Goal: Information Seeking & Learning: Learn about a topic

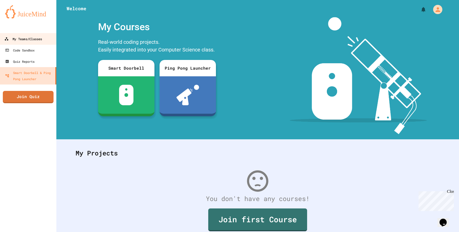
click at [39, 38] on div "My Teams/Classes" at bounding box center [23, 39] width 38 height 6
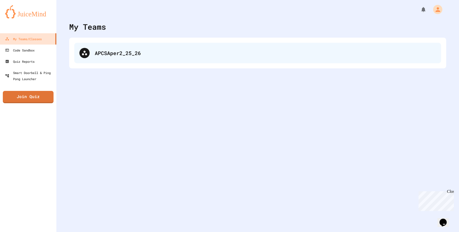
click at [170, 56] on div "APCSAper2_25_26" at bounding box center [265, 53] width 341 height 8
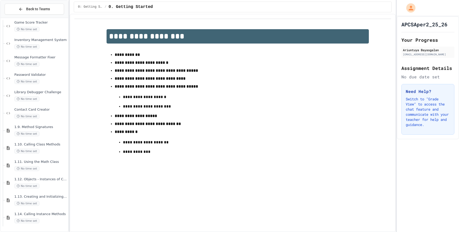
scroll to position [598, 0]
click at [56, 219] on div "No time set" at bounding box center [40, 221] width 53 height 5
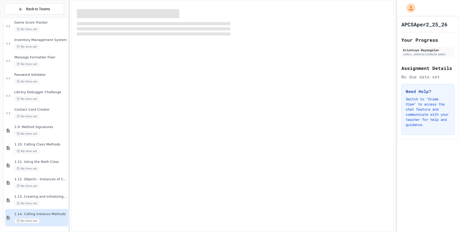
scroll to position [592, 0]
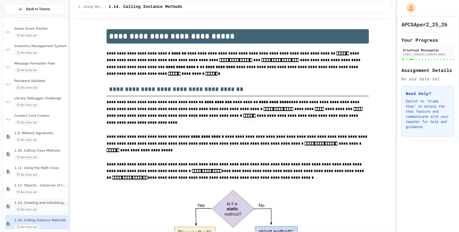
click at [55, 206] on div "1.13. Creating and Initializing Objects: Constructors No time set" at bounding box center [40, 206] width 53 height 11
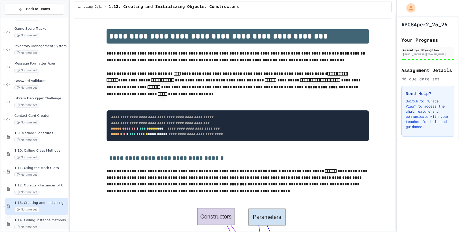
click at [58, 221] on span "1.14. Calling Instance Methods" at bounding box center [40, 220] width 53 height 4
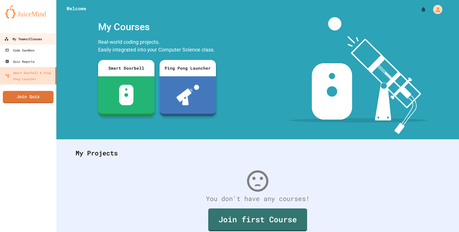
click at [43, 35] on link "My Teams/Classes" at bounding box center [28, 39] width 58 height 12
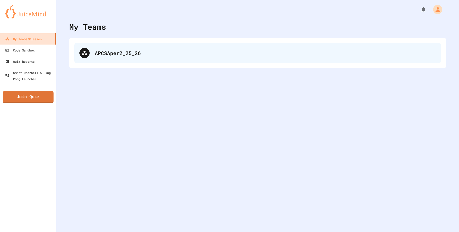
click at [86, 44] on div "APCSAper2_25_26" at bounding box center [257, 53] width 367 height 20
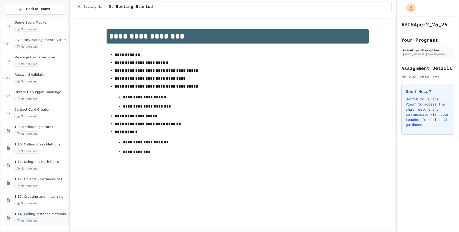
click at [43, 220] on div "No time set" at bounding box center [40, 221] width 53 height 5
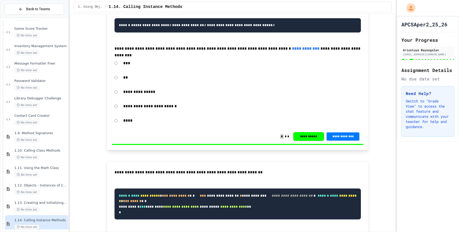
scroll to position [5624, 0]
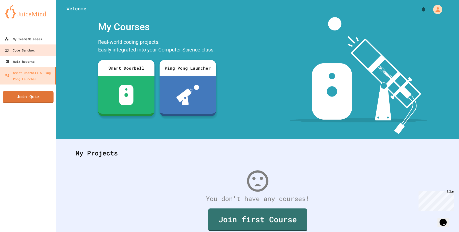
click at [22, 47] on div "Code Sandbox" at bounding box center [20, 50] width 30 height 6
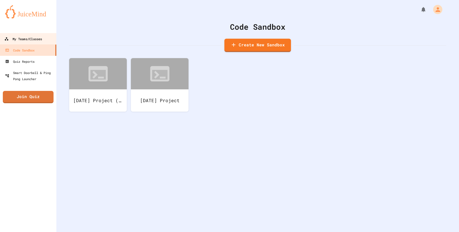
click at [23, 41] on div "My Teams/Classes" at bounding box center [23, 39] width 38 height 6
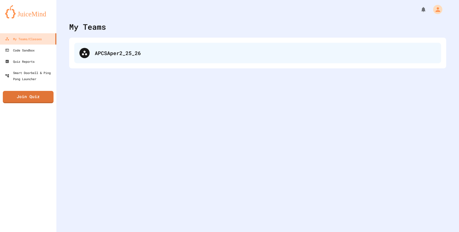
click at [139, 55] on div "APCSAper2_25_26" at bounding box center [265, 53] width 341 height 8
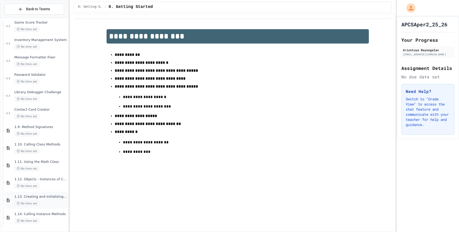
scroll to position [598, 0]
click at [61, 219] on div "No time set" at bounding box center [40, 221] width 53 height 5
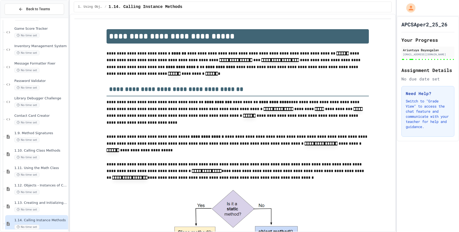
scroll to position [14, 0]
